Goal: Task Accomplishment & Management: Complete application form

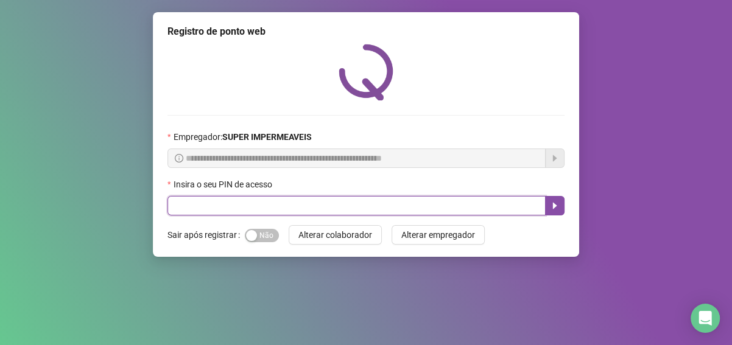
click at [316, 211] on input "text" at bounding box center [357, 205] width 378 height 19
type input "*****"
click at [556, 205] on icon "caret-right" at bounding box center [555, 206] width 10 height 10
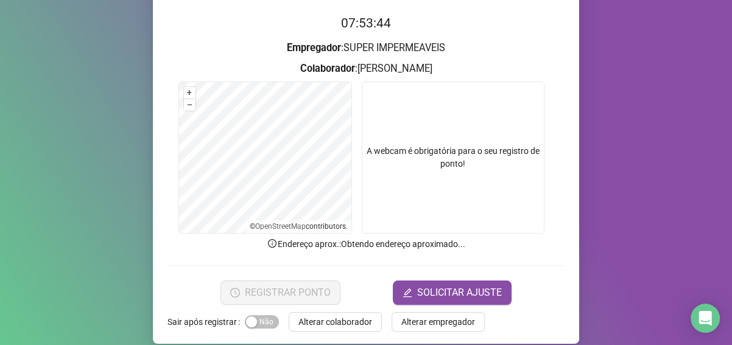
scroll to position [130, 0]
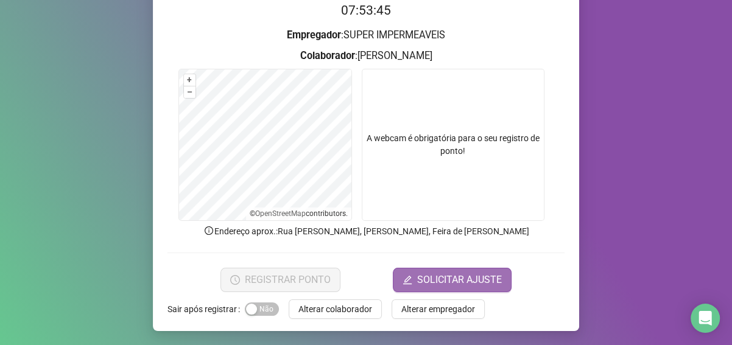
click at [444, 274] on span "SOLICITAR AJUSTE" at bounding box center [459, 280] width 85 height 15
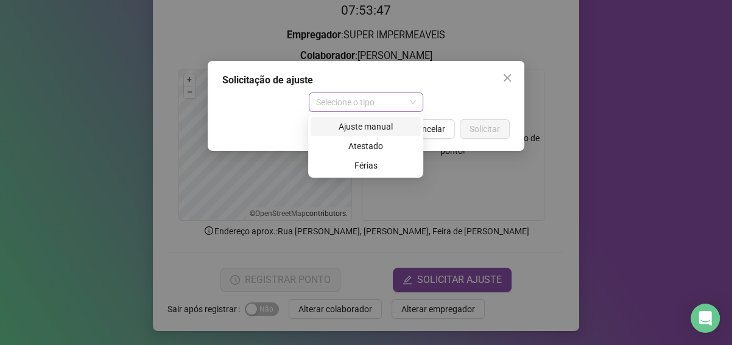
click at [402, 100] on span "Selecione o tipo" at bounding box center [366, 102] width 101 height 18
click at [384, 129] on div "Ajuste manual" at bounding box center [366, 126] width 96 height 13
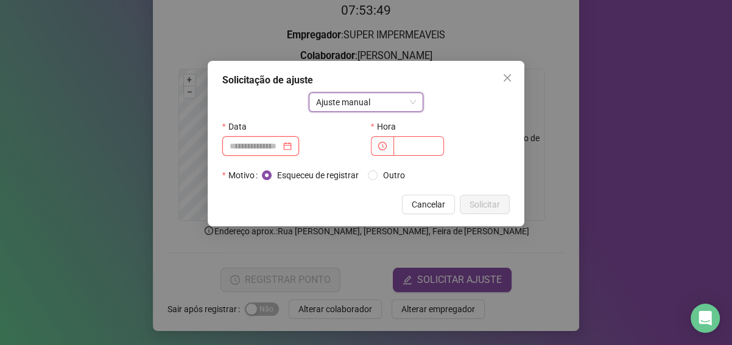
click at [244, 148] on input at bounding box center [255, 146] width 51 height 13
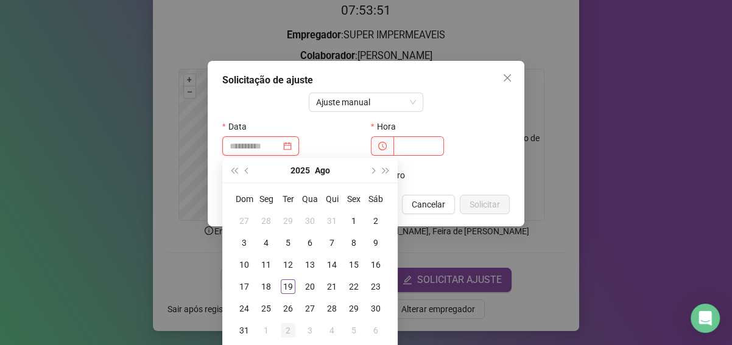
type input "**********"
click at [283, 286] on div "19" at bounding box center [288, 287] width 15 height 15
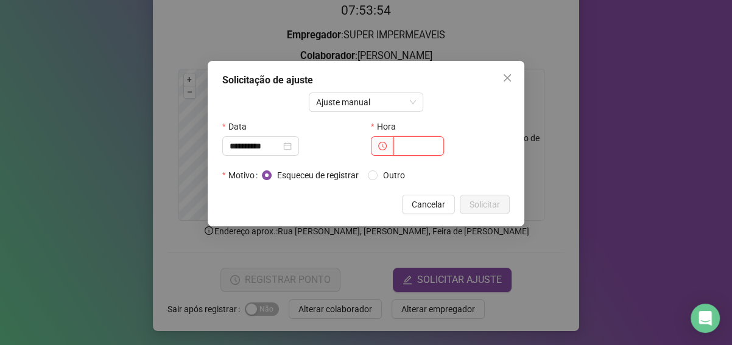
click at [406, 144] on input "text" at bounding box center [419, 145] width 51 height 19
type input "*****"
click at [481, 200] on span "Solicitar" at bounding box center [485, 204] width 30 height 13
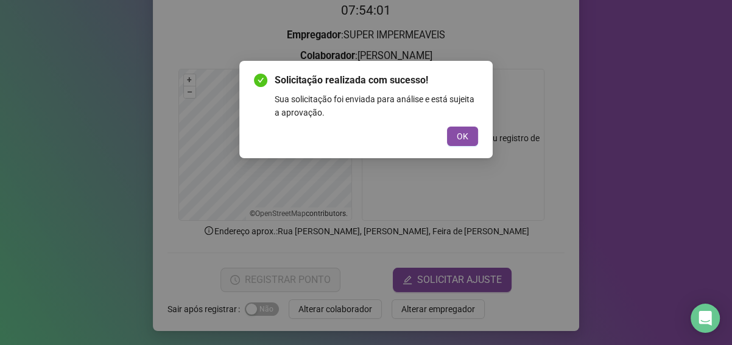
click at [472, 124] on div "Solicitação realizada com sucesso! Sua solicitação foi enviada para análise e e…" at bounding box center [366, 109] width 224 height 73
click at [471, 137] on button "OK" at bounding box center [462, 136] width 31 height 19
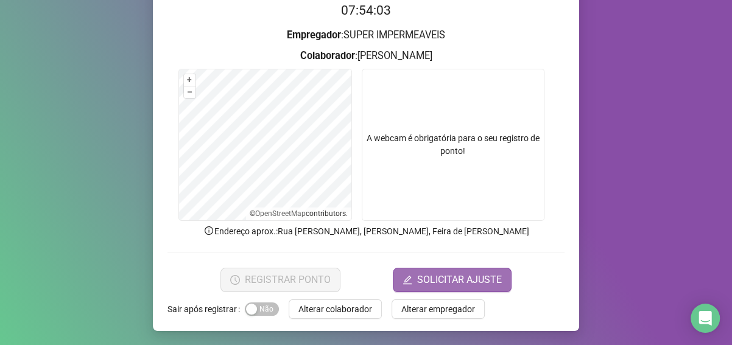
click at [477, 278] on span "SOLICITAR AJUSTE" at bounding box center [459, 280] width 85 height 15
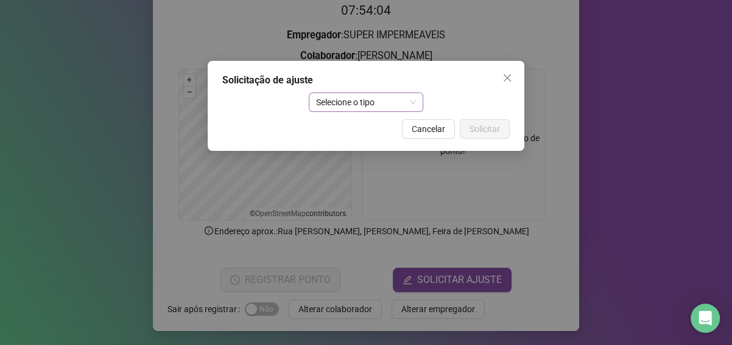
click at [381, 100] on span "Selecione o tipo" at bounding box center [366, 102] width 101 height 18
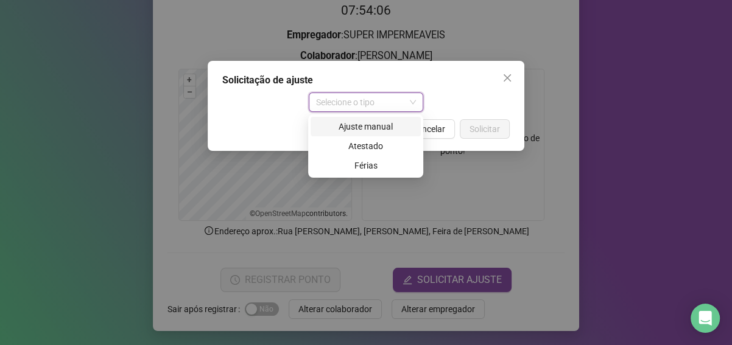
click at [383, 121] on div "Ajuste manual" at bounding box center [366, 126] width 96 height 13
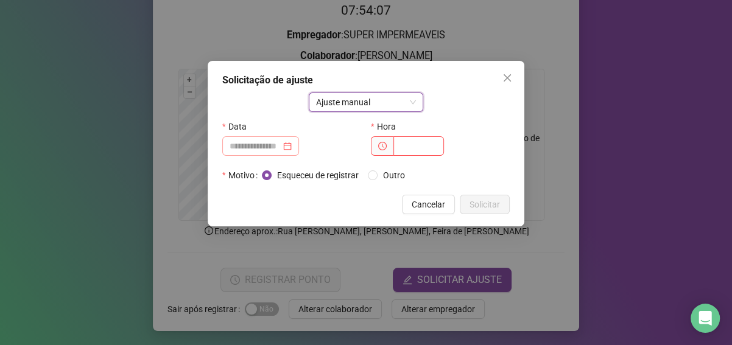
click at [272, 138] on div at bounding box center [260, 145] width 77 height 19
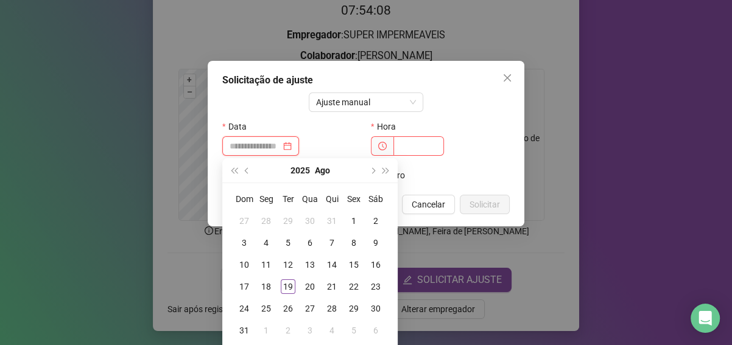
click at [274, 145] on input at bounding box center [255, 146] width 51 height 13
type input "**********"
click at [269, 280] on div "18" at bounding box center [266, 287] width 15 height 15
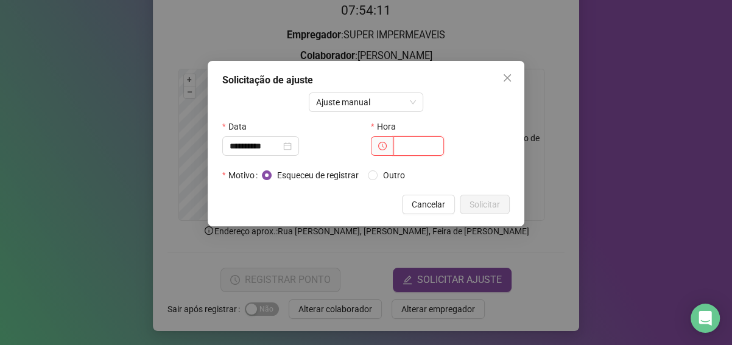
click at [426, 149] on input "text" at bounding box center [419, 145] width 51 height 19
type input "*****"
click at [476, 199] on span "Solicitar" at bounding box center [485, 204] width 30 height 13
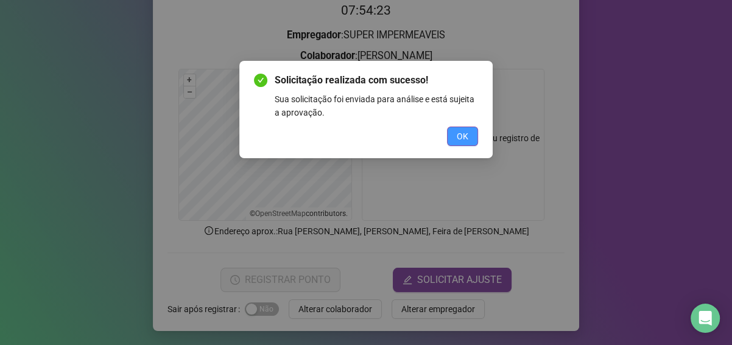
click at [456, 135] on button "OK" at bounding box center [462, 136] width 31 height 19
